Goal: Ask a question

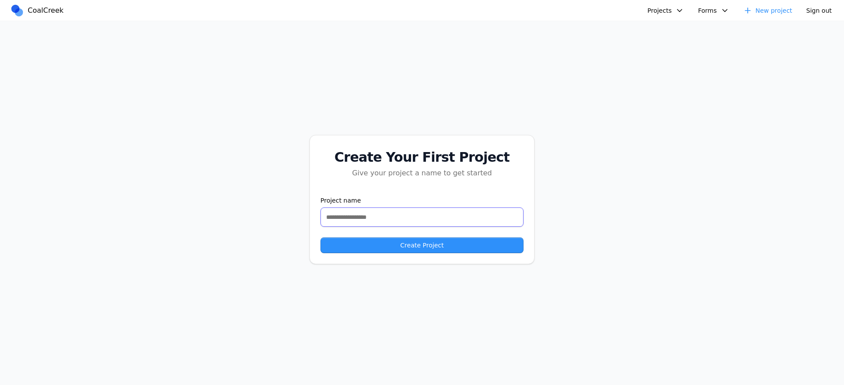
click at [386, 211] on input "text" at bounding box center [421, 216] width 203 height 19
click at [663, 6] on button "Projects" at bounding box center [665, 10] width 47 height 13
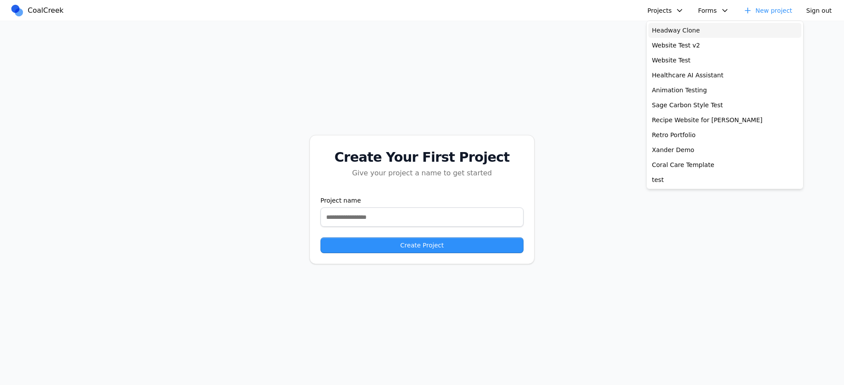
click at [664, 27] on link "Headway Clone" at bounding box center [724, 30] width 153 height 15
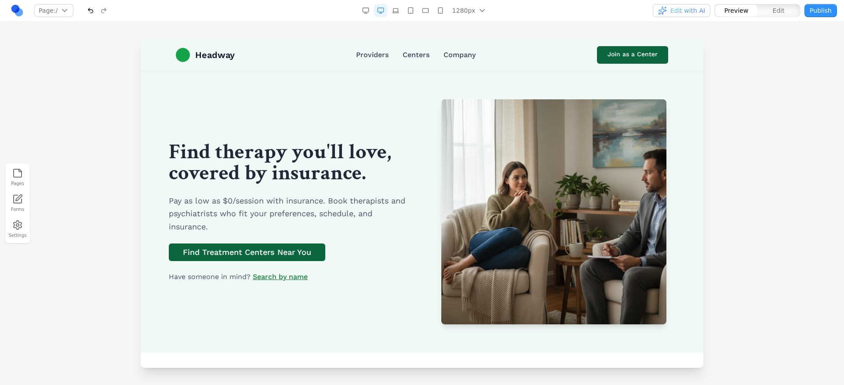
click at [287, 148] on h1 "Find therapy you'll love, covered by insurance." at bounding box center [290, 163] width 243 height 42
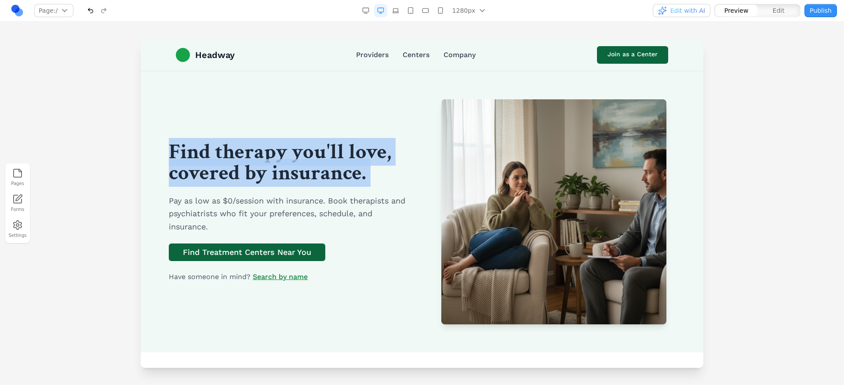
click at [287, 148] on h1 "Find therapy you'll love, covered by insurance." at bounding box center [290, 163] width 243 height 42
click at [358, 124] on div "Find therapy you'll love, covered by insurance. Pay as low as $0/session with i…" at bounding box center [422, 211] width 506 height 225
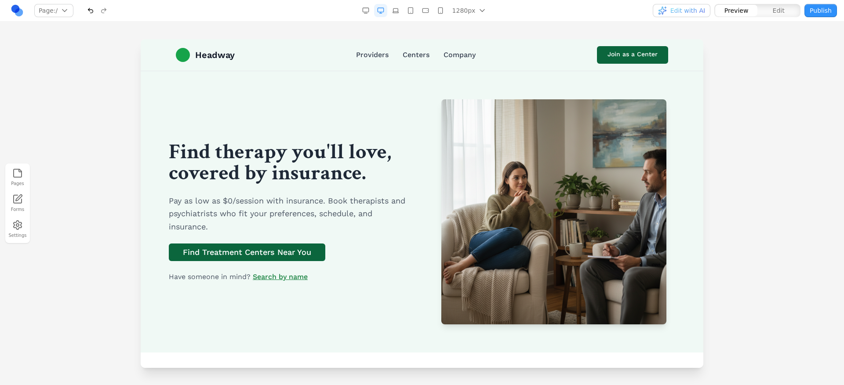
click at [358, 124] on div "Find therapy you'll love, covered by insurance. Pay as low as $0/session with i…" at bounding box center [422, 211] width 506 height 225
click at [313, 158] on h1 "Find therapy you'll love, covered by insurance." at bounding box center [290, 163] width 243 height 42
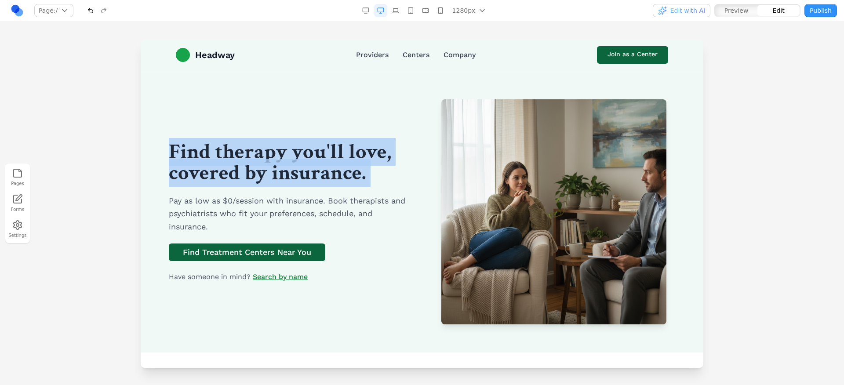
click at [313, 158] on h1 "Find therapy you'll love, covered by insurance." at bounding box center [290, 163] width 243 height 42
click at [317, 178] on h1 "Find therapy you'll love, covered by insurance." at bounding box center [290, 163] width 243 height 42
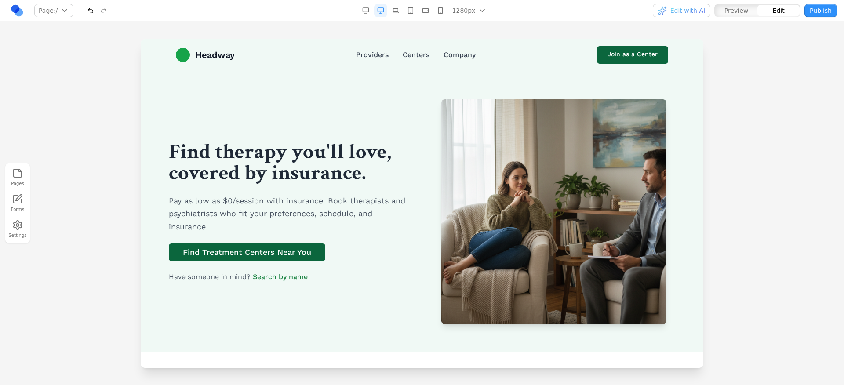
click at [342, 208] on p "Pay as low as $0/session with insurance. Book therapists and psychiatrists who …" at bounding box center [290, 213] width 243 height 39
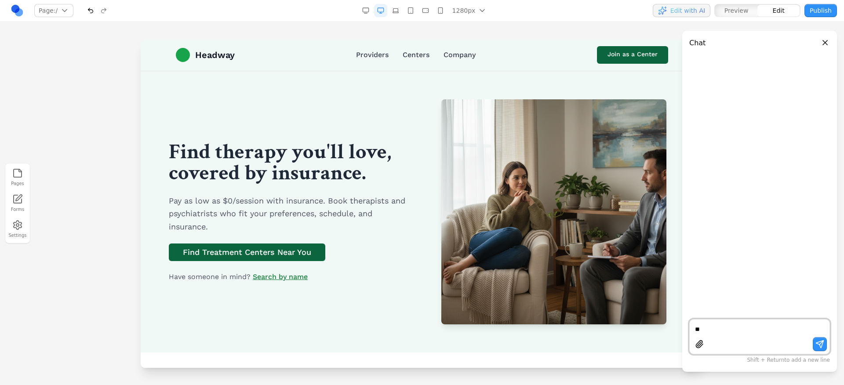
type textarea "***"
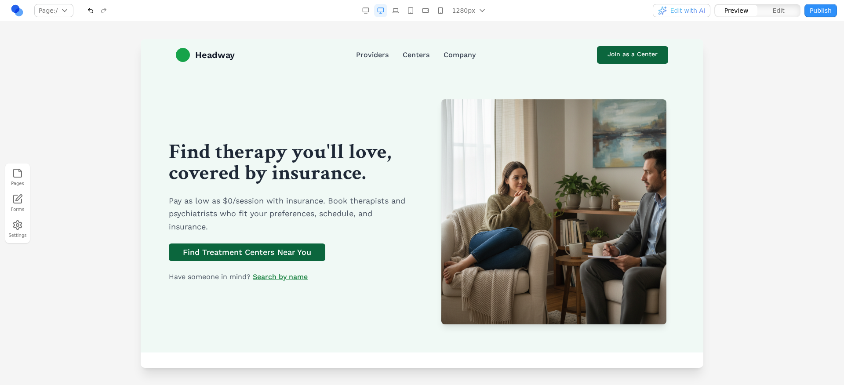
click at [391, 51] on nav "Providers Centers Company" at bounding box center [416, 55] width 120 height 11
click at [406, 55] on link "Centers" at bounding box center [416, 55] width 27 height 11
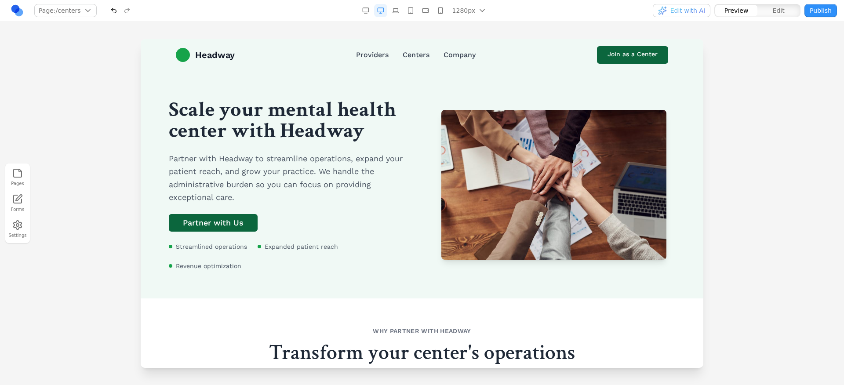
click at [406, 55] on link "Centers" at bounding box center [416, 55] width 27 height 11
click at [356, 52] on link "Providers" at bounding box center [372, 55] width 33 height 11
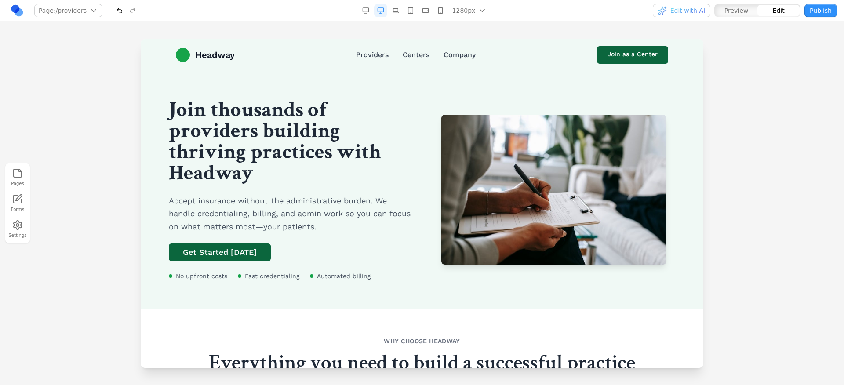
click at [356, 52] on link "Providers" at bounding box center [372, 55] width 33 height 11
click at [532, 267] on div "Join thousands of providers building thriving practices with Headway Accept ins…" at bounding box center [422, 189] width 506 height 181
click at [265, 165] on h1 "Join thousands of providers building thriving practices with Headway" at bounding box center [290, 141] width 243 height 84
click at [264, 143] on h1 "Join thousands of providers building thriving practices with Headway" at bounding box center [290, 141] width 243 height 84
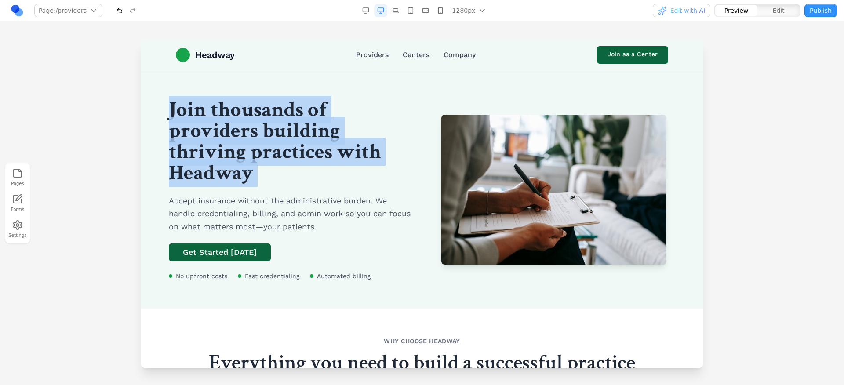
click at [264, 143] on h1 "Join thousands of providers building thriving practices with Headway" at bounding box center [290, 141] width 243 height 84
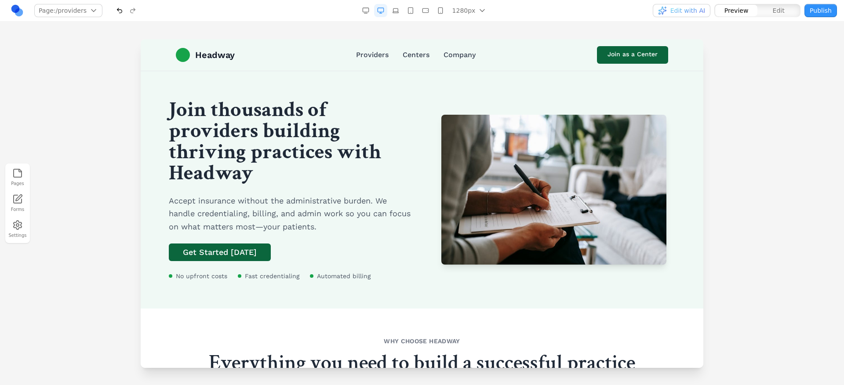
click at [264, 136] on h1 "Join thousands of providers building thriving practices with Headway" at bounding box center [290, 141] width 243 height 84
click at [278, 154] on h1 "Join thousands of providers building thriving practices with Headway" at bounding box center [290, 141] width 243 height 84
click at [761, 172] on div at bounding box center [422, 211] width 844 height 345
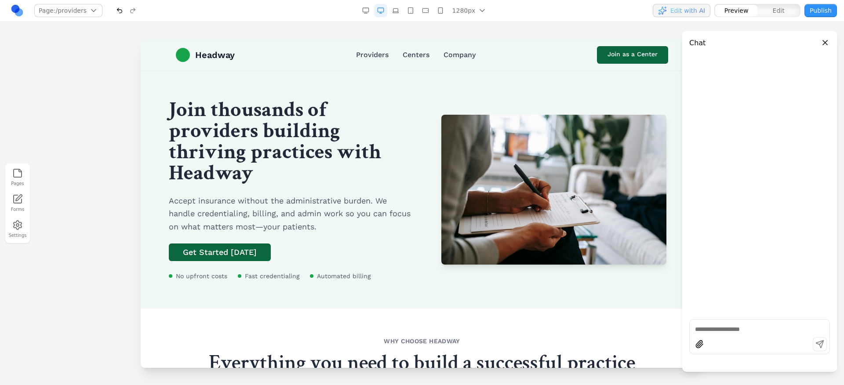
click at [723, 347] on div at bounding box center [760, 345] width 140 height 17
click at [724, 330] on textarea at bounding box center [759, 329] width 129 height 9
type textarea "****"
type textarea "**********"
type textarea "***"
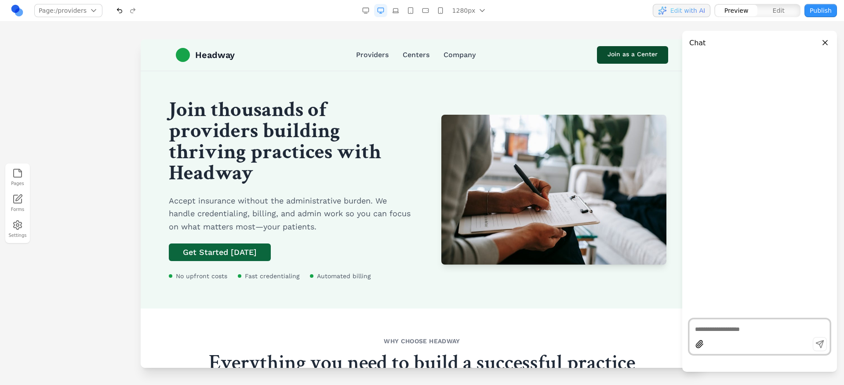
click at [651, 58] on link "Join as a Center" at bounding box center [632, 55] width 71 height 18
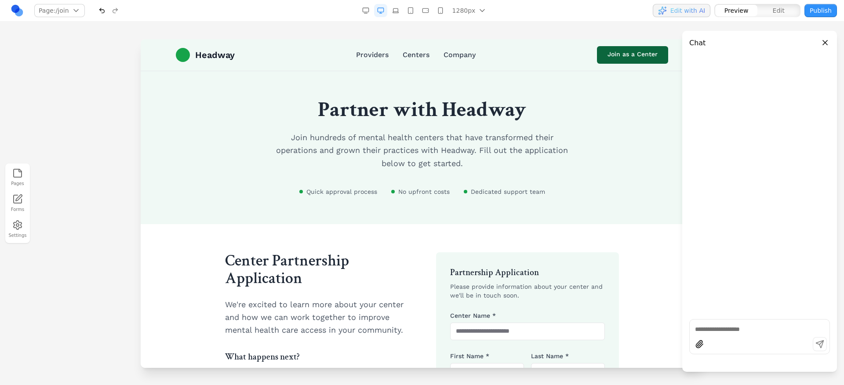
click at [737, 334] on div at bounding box center [759, 336] width 141 height 35
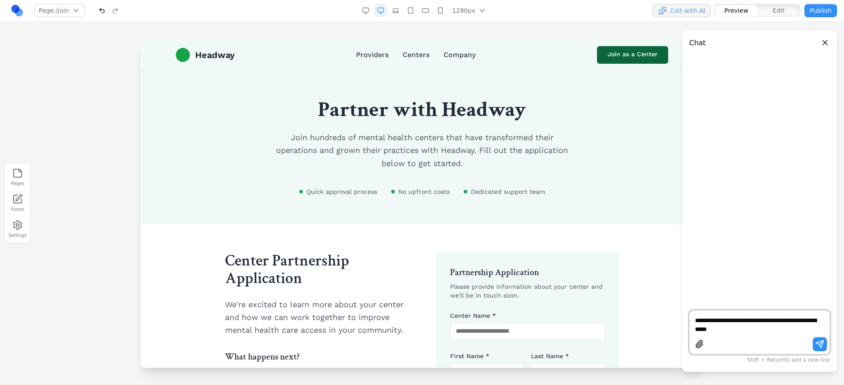
type textarea "**********"
